Goal: Information Seeking & Learning: Find specific page/section

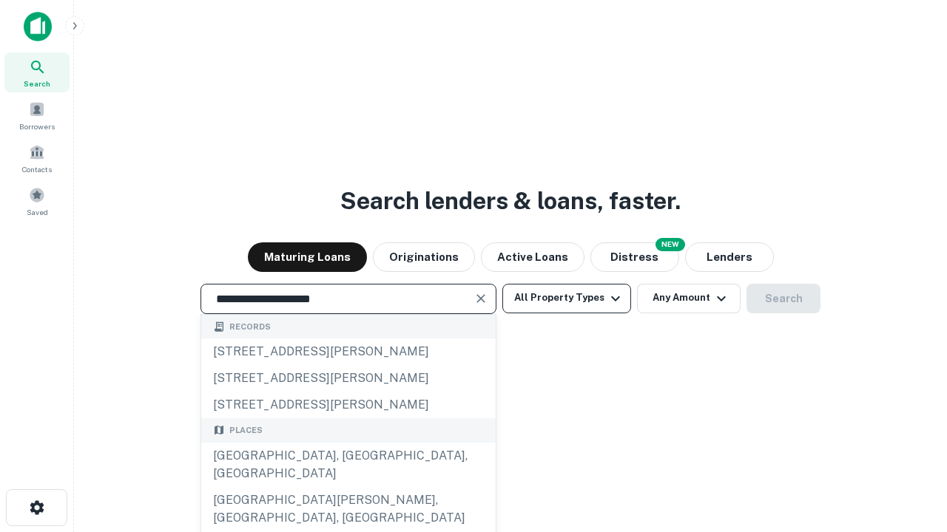
click at [348, 487] on div "[GEOGRAPHIC_DATA], [GEOGRAPHIC_DATA], [GEOGRAPHIC_DATA]" at bounding box center [348, 465] width 294 height 44
click at [566, 298] on button "All Property Types" at bounding box center [566, 299] width 129 height 30
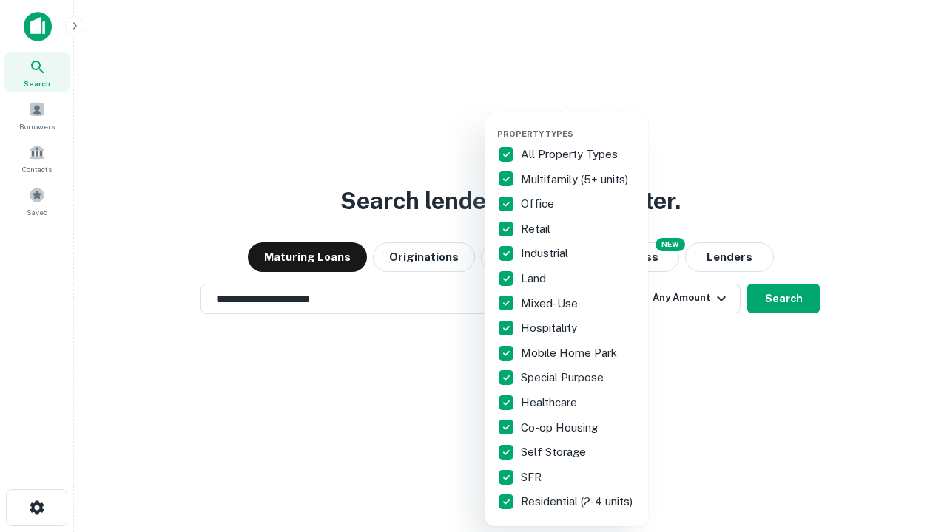
type input "**********"
click at [578, 124] on button "button" at bounding box center [578, 124] width 163 height 1
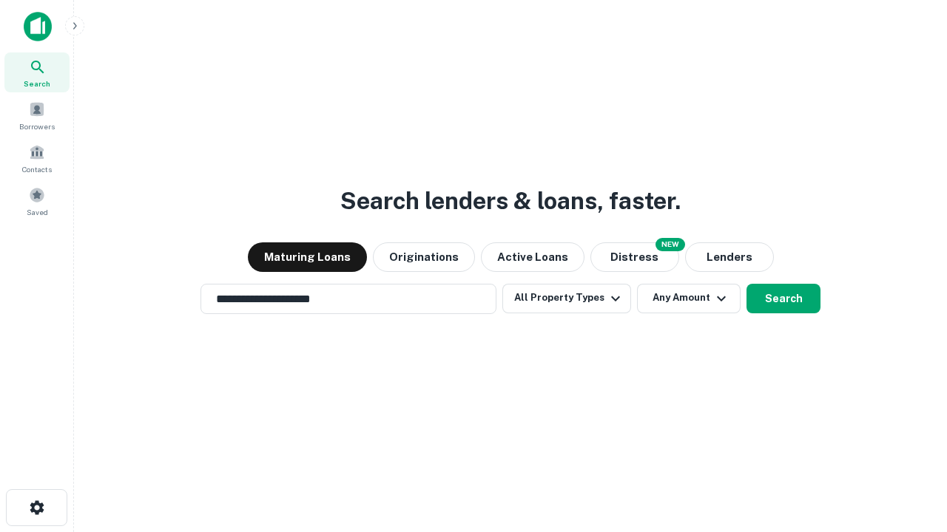
scroll to position [9, 178]
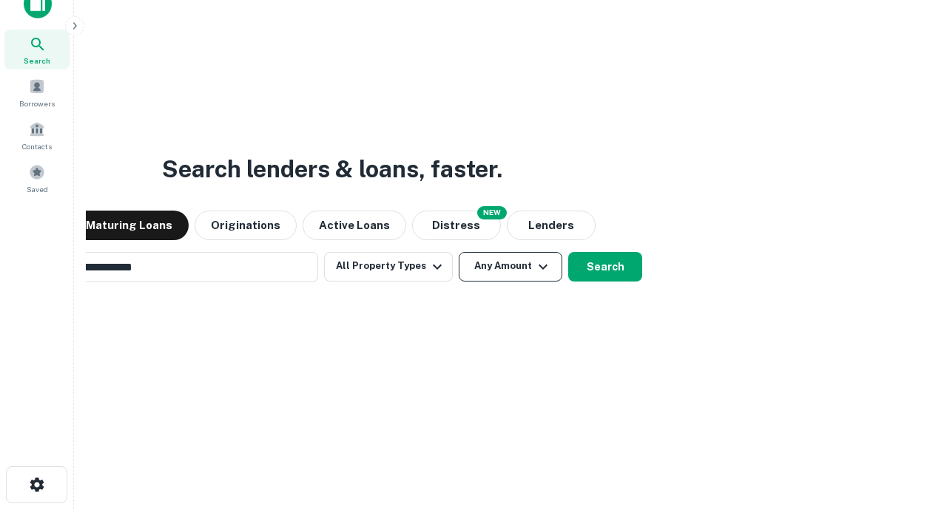
click at [458, 252] on button "Any Amount" at bounding box center [510, 267] width 104 height 30
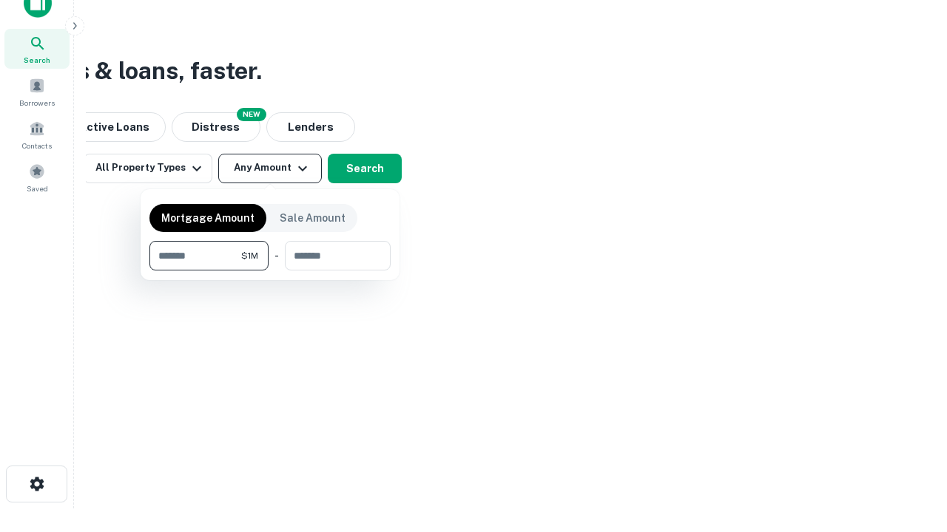
type input "*******"
click at [270, 271] on button "button" at bounding box center [269, 271] width 241 height 1
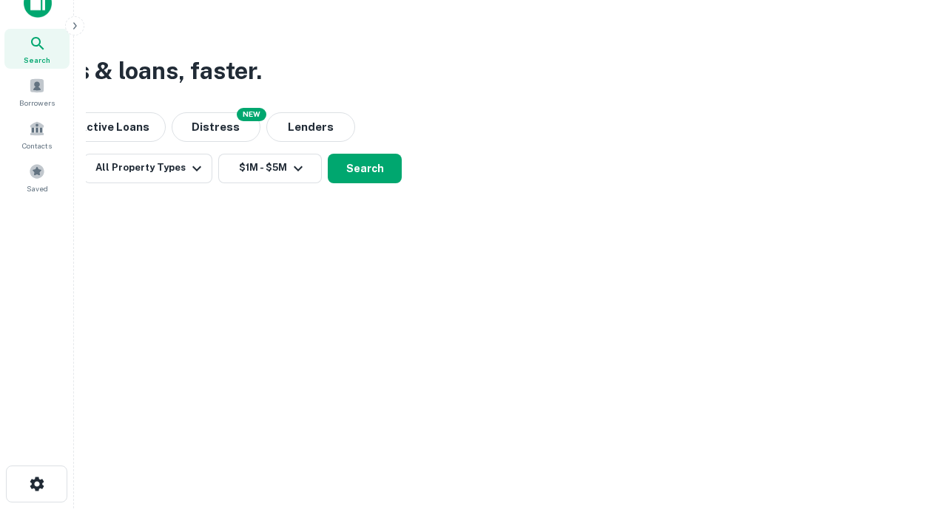
scroll to position [9, 273]
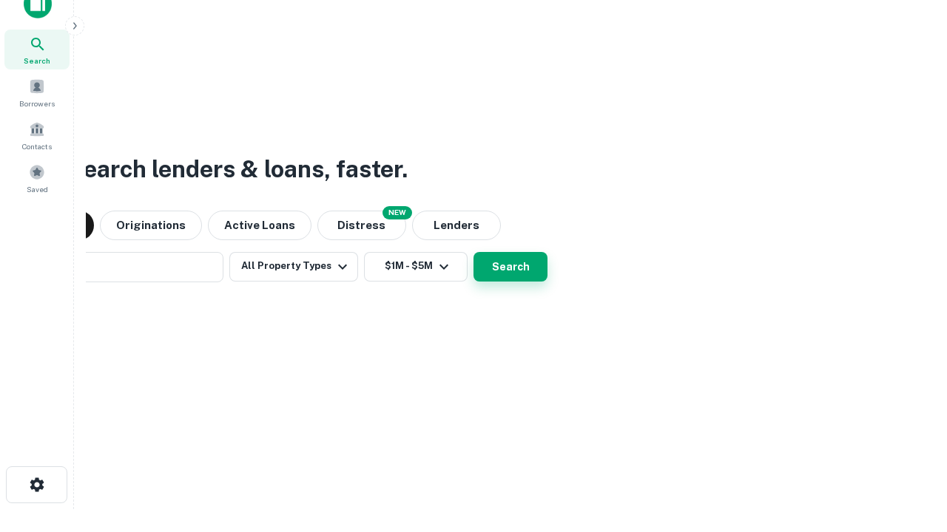
click at [473, 252] on button "Search" at bounding box center [510, 267] width 74 height 30
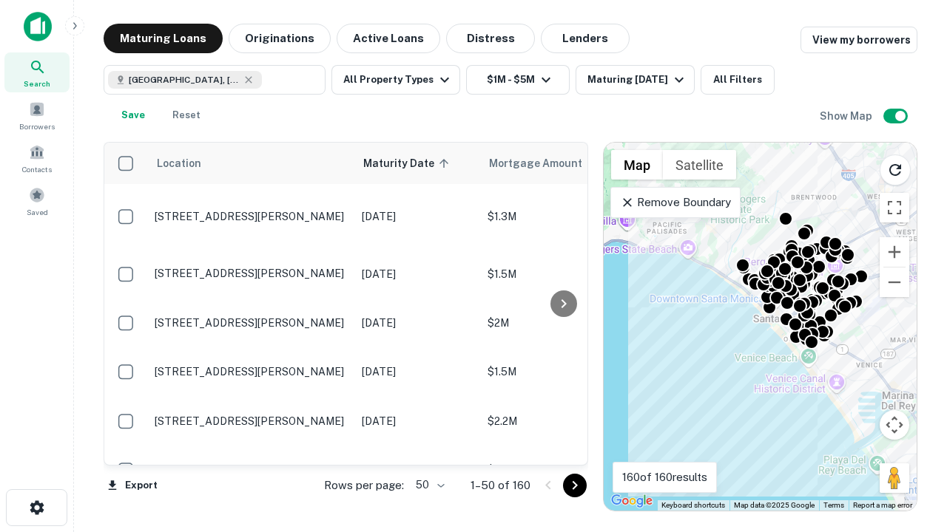
click at [427, 485] on body "Search Borrowers Contacts Saved Maturing Loans Originations Active Loans Distre…" at bounding box center [473, 266] width 947 height 532
click at [428, 448] on li "25" at bounding box center [428, 448] width 43 height 27
